Goal: Transaction & Acquisition: Purchase product/service

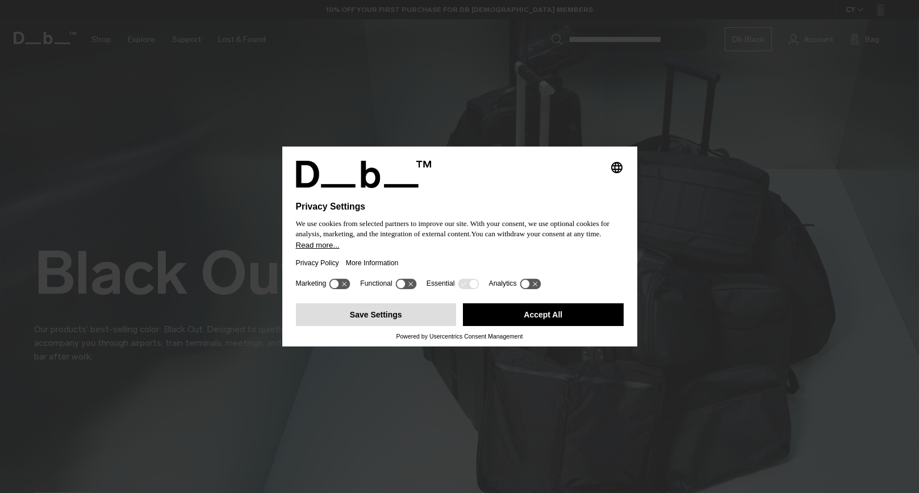
click at [383, 316] on button "Save Settings" at bounding box center [376, 314] width 161 height 23
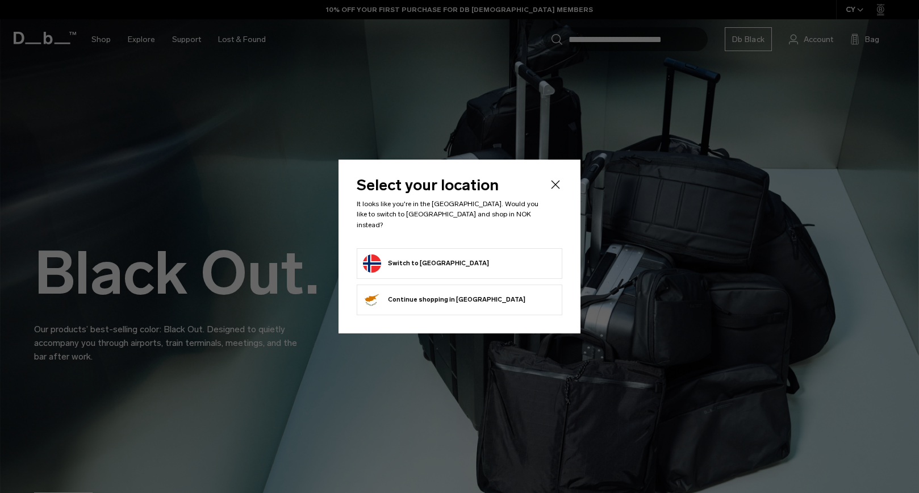
click at [399, 257] on button "Switch to Norway" at bounding box center [426, 263] width 126 height 18
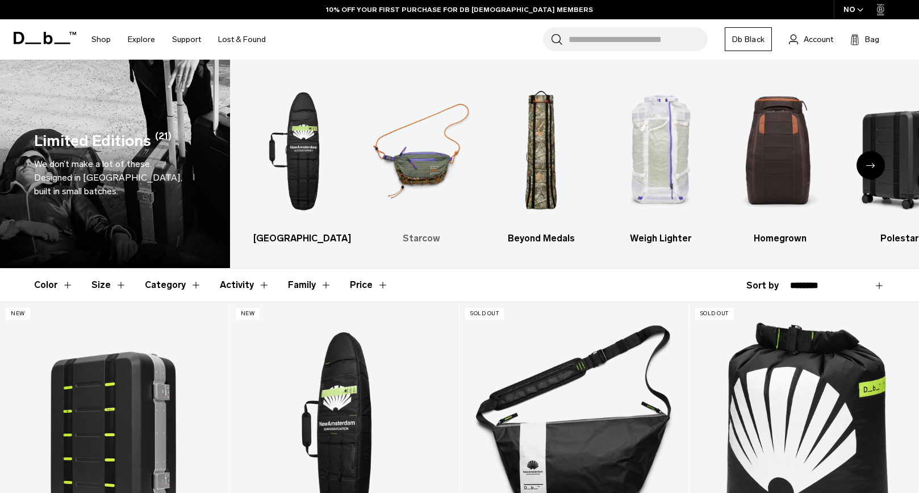
click at [415, 152] on img "2 / 6" at bounding box center [421, 151] width 99 height 149
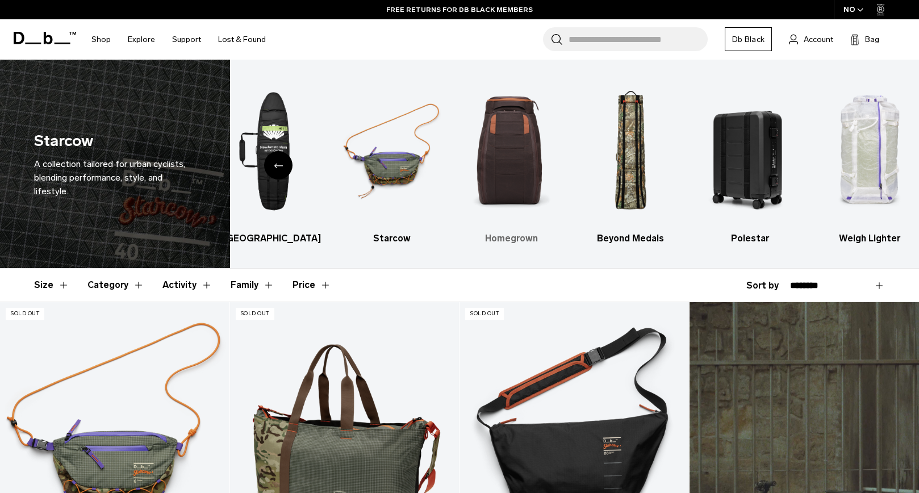
click at [524, 164] on img "3 / 6" at bounding box center [510, 151] width 99 height 149
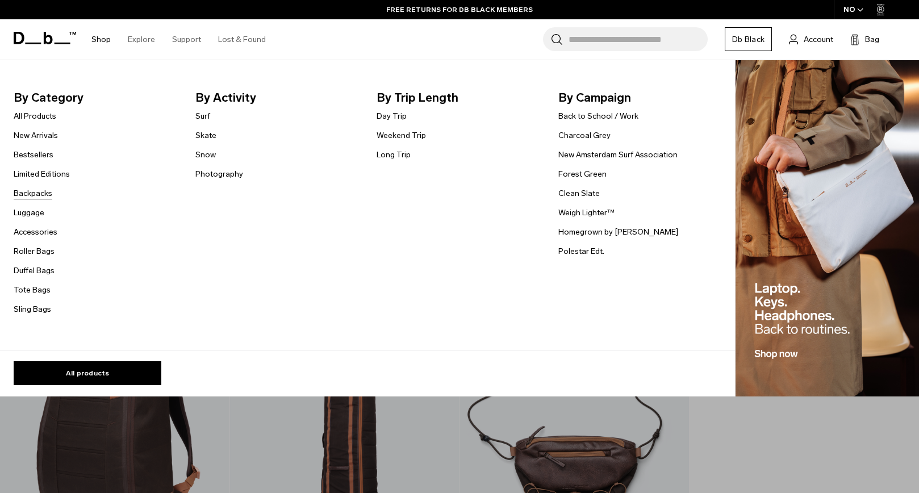
click at [32, 193] on link "Backpacks" at bounding box center [33, 193] width 39 height 12
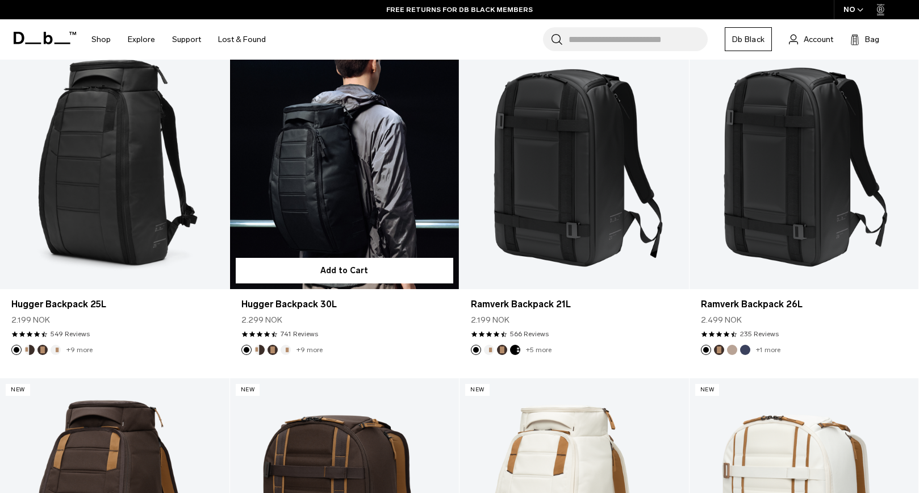
scroll to position [263, 0]
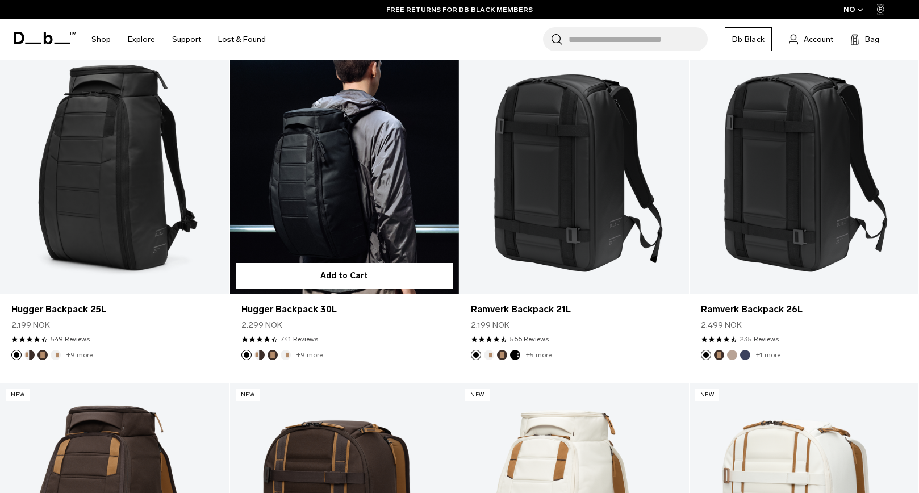
click at [344, 184] on link "Hugger Backpack 30L" at bounding box center [344, 166] width 229 height 254
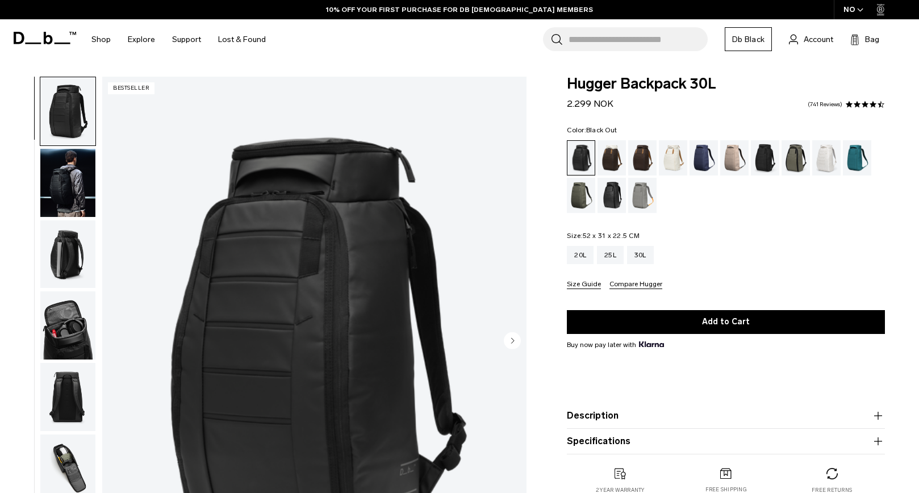
scroll to position [91, 0]
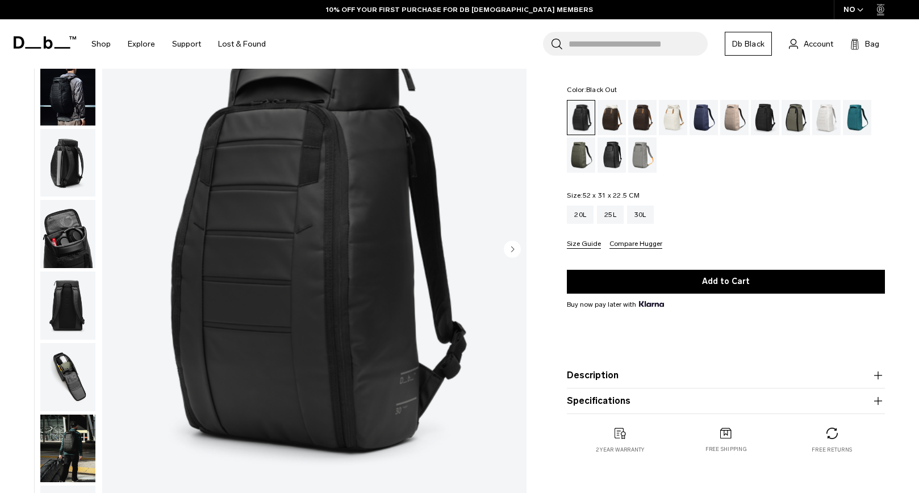
click at [69, 229] on img "button" at bounding box center [67, 234] width 55 height 68
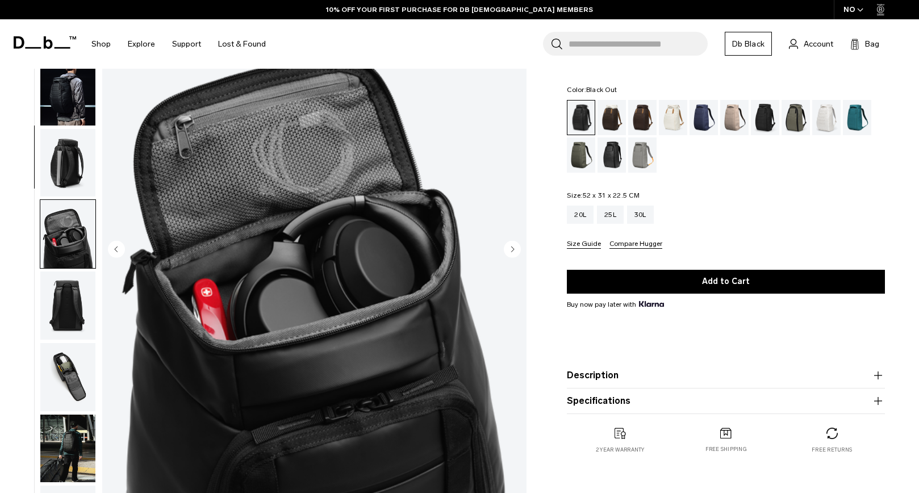
scroll to position [217, 0]
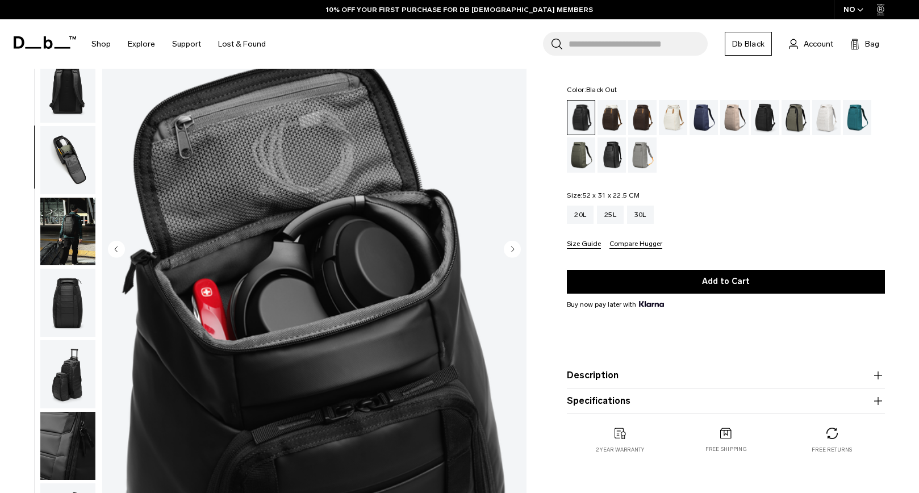
click at [68, 310] on img "button" at bounding box center [67, 303] width 55 height 68
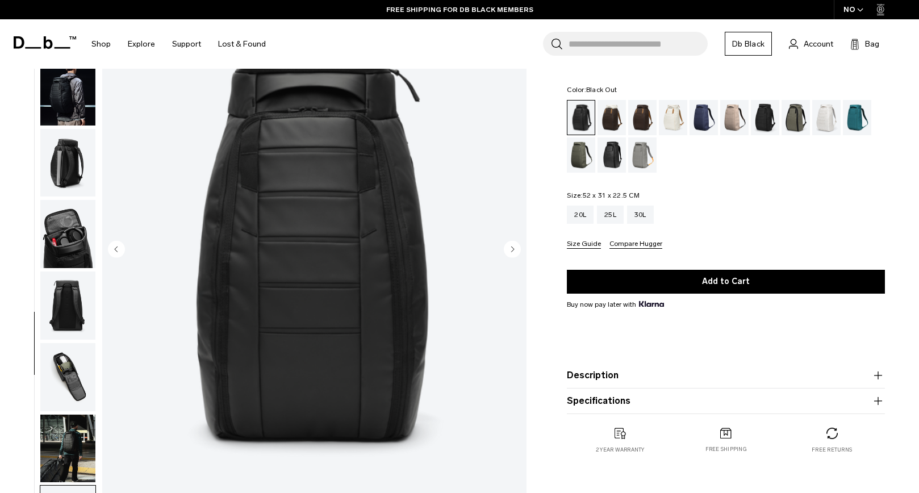
scroll to position [0, 0]
click at [62, 99] on img "button" at bounding box center [67, 91] width 55 height 68
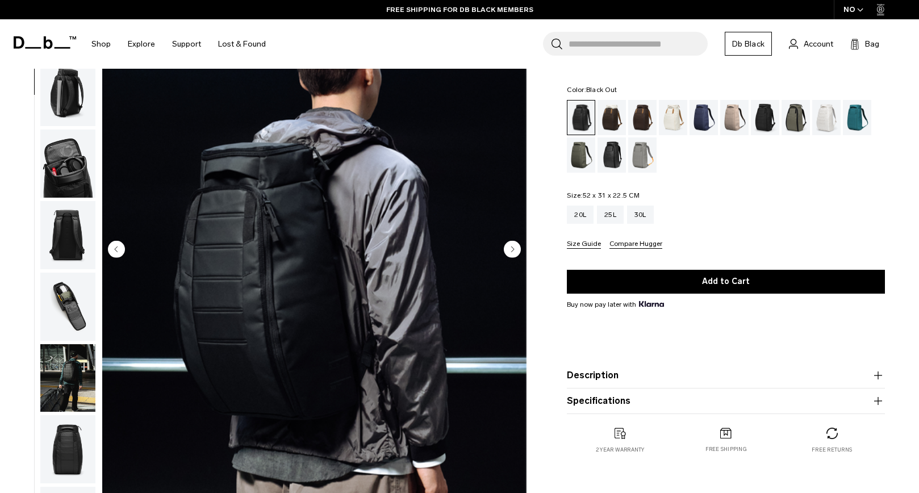
scroll to position [72, 0]
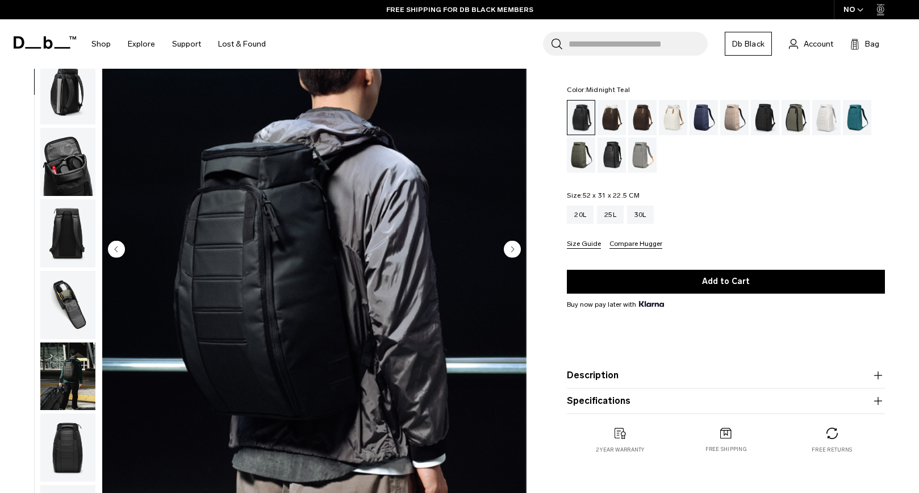
click at [859, 114] on div "Midnight Teal" at bounding box center [857, 117] width 29 height 35
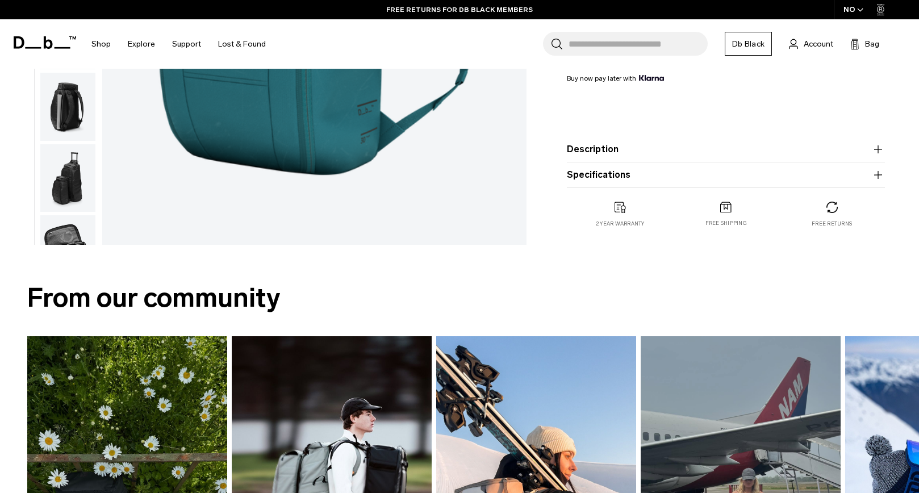
scroll to position [363, 0]
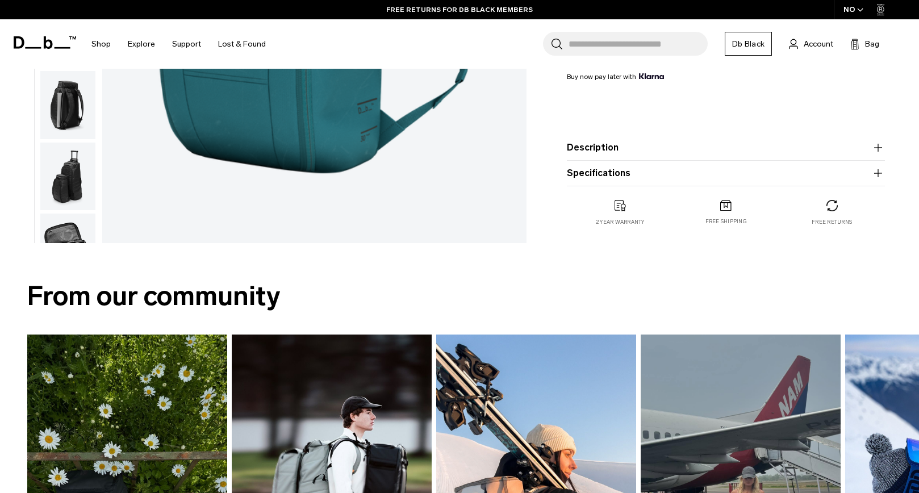
click at [700, 175] on button "Specifications" at bounding box center [726, 173] width 318 height 14
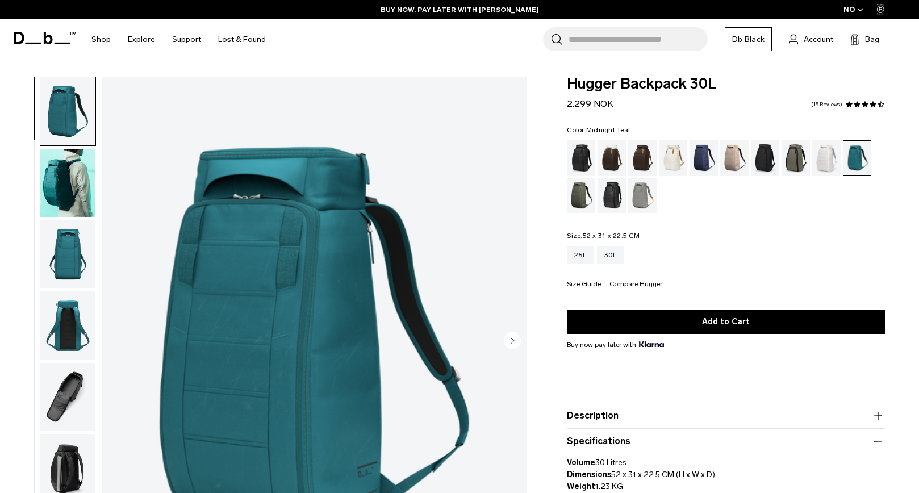
scroll to position [0, 0]
click at [584, 157] on div "Black Out" at bounding box center [581, 157] width 29 height 35
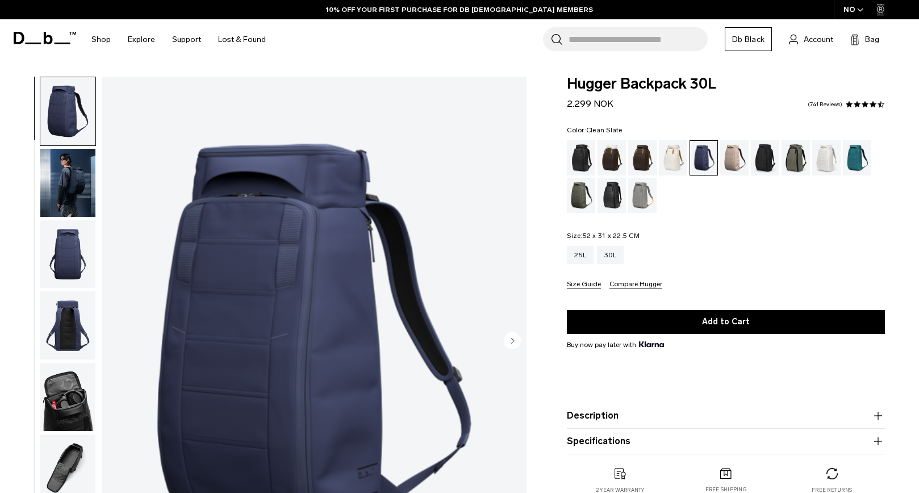
click at [834, 158] on div "Clean Slate" at bounding box center [826, 157] width 29 height 35
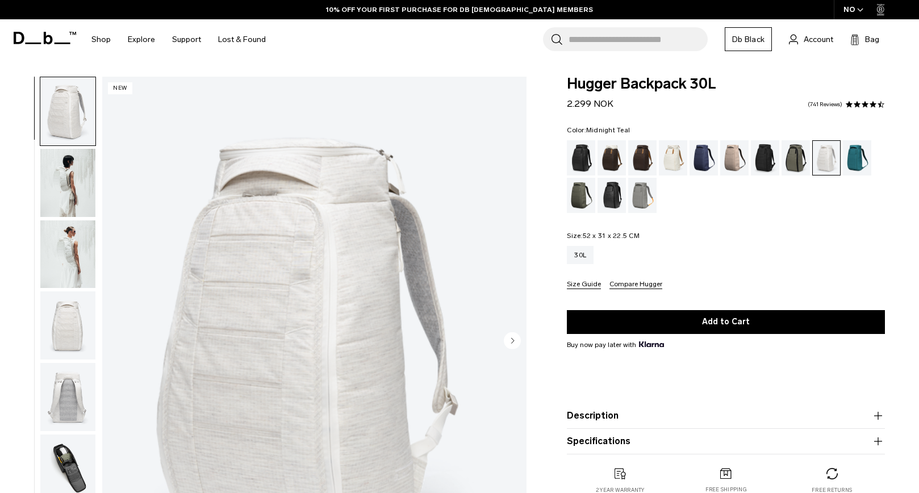
click at [858, 161] on div "Midnight Teal" at bounding box center [857, 157] width 29 height 35
